Goal: Obtain resource: Download file/media

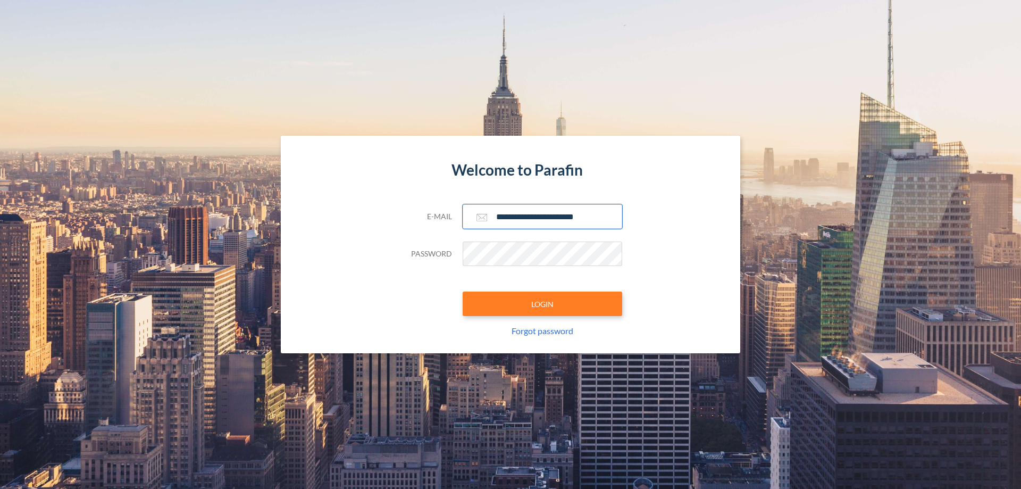
type input "**********"
click at [542, 304] on button "LOGIN" at bounding box center [543, 303] width 160 height 24
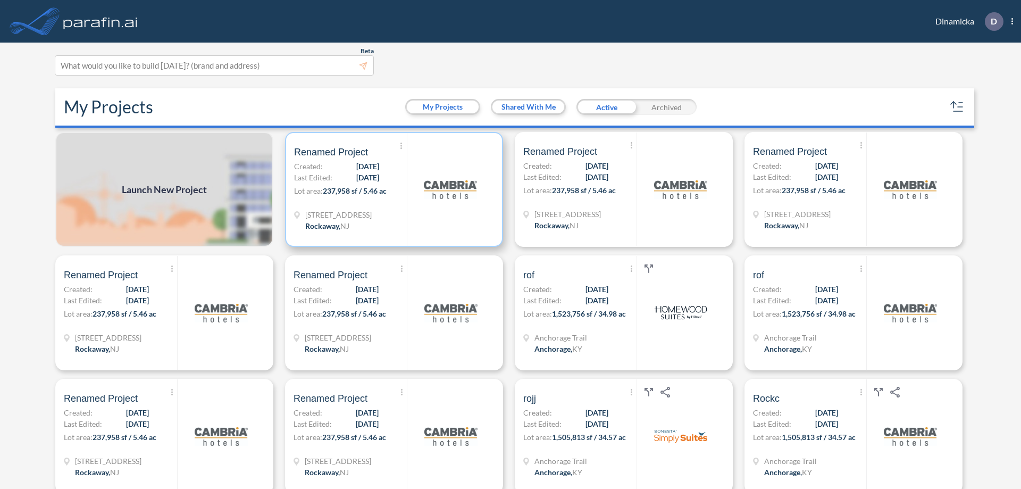
scroll to position [3, 0]
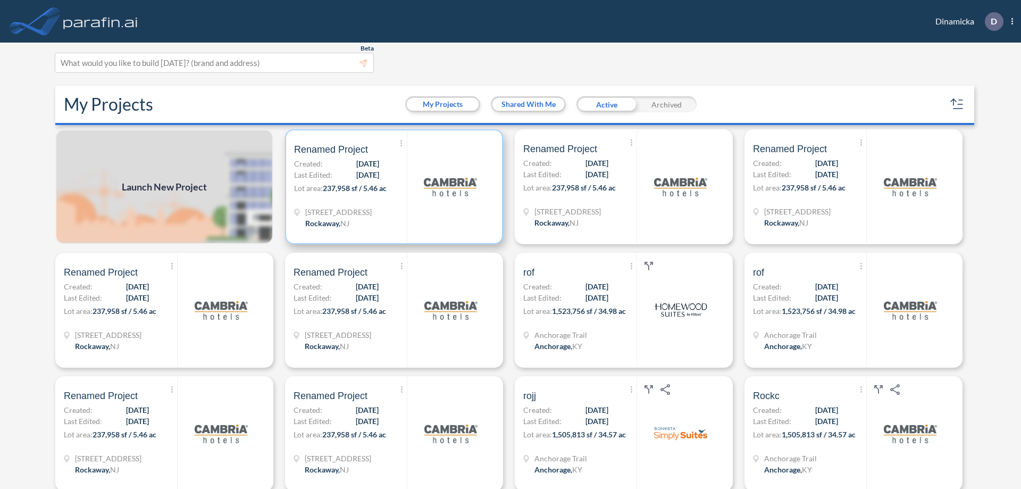
click at [392, 187] on p "Lot area: 237,958 sf / 5.46 ac" at bounding box center [350, 189] width 113 height 15
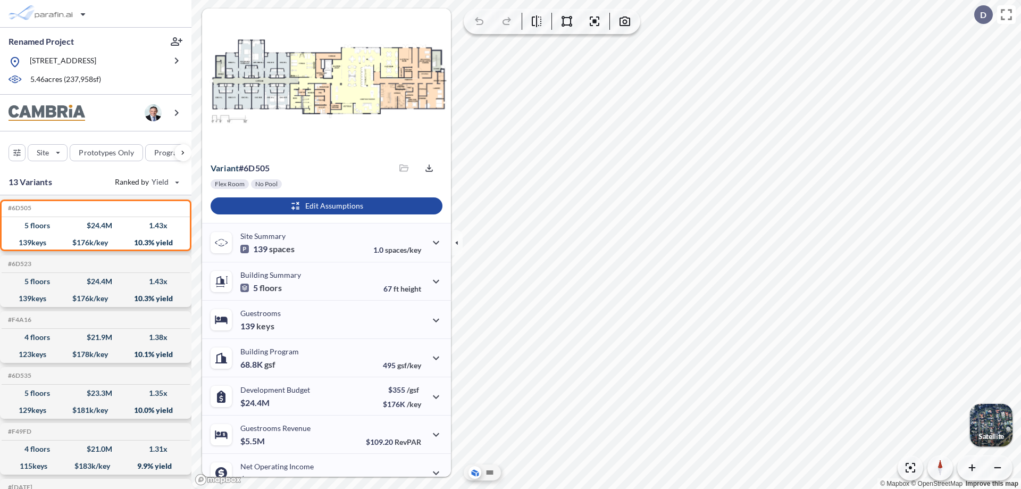
scroll to position [54, 0]
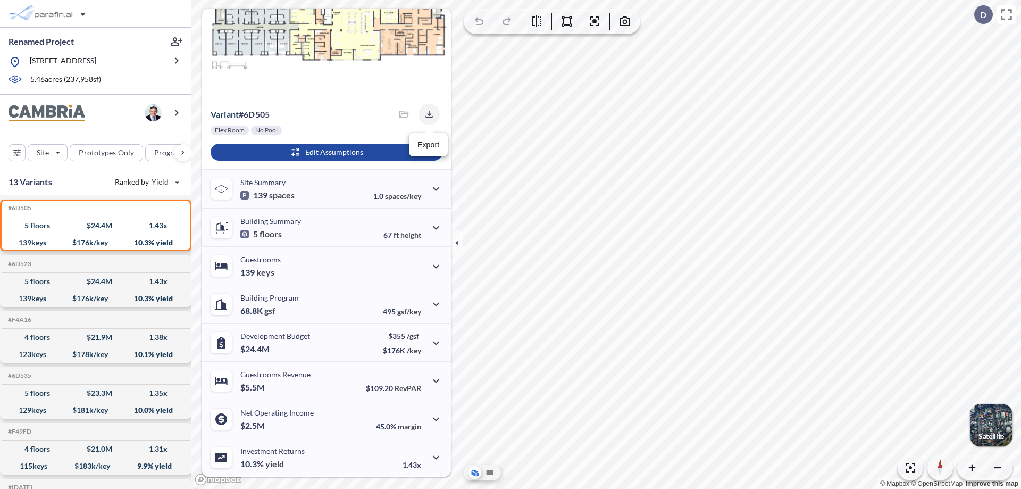
click at [426, 114] on icon "button" at bounding box center [428, 114] width 7 height 7
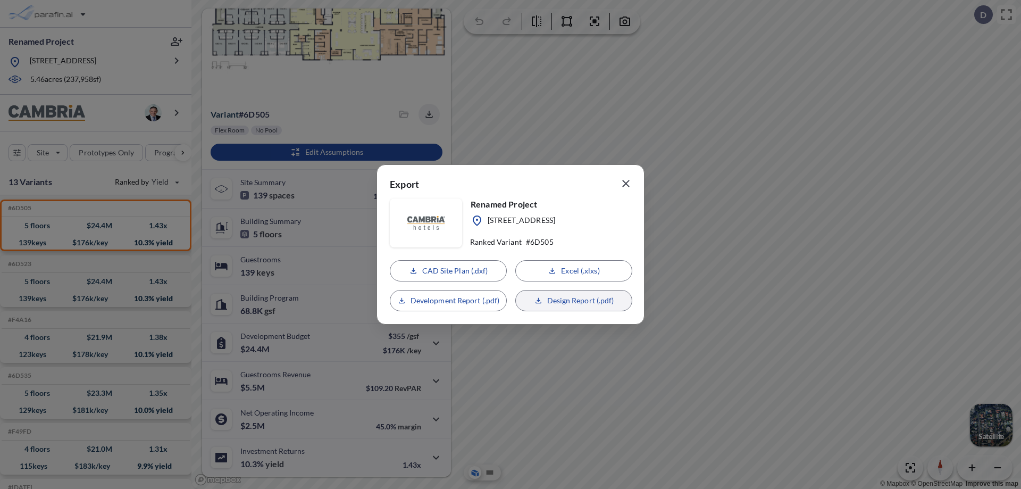
click at [574, 300] on p "Design Report (.pdf)" at bounding box center [580, 300] width 67 height 11
